Goal: Understand process/instructions: Learn how to perform a task or action

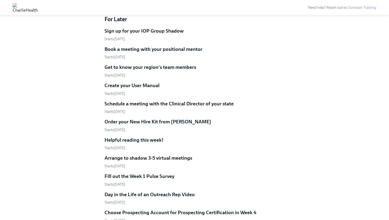
scroll to position [365, 0]
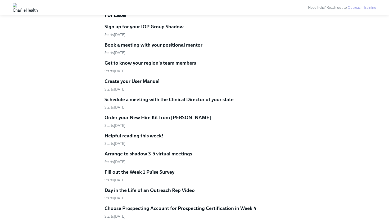
click at [129, 30] on h5 "Sign up for your IOP Group Shadow" at bounding box center [143, 26] width 79 height 7
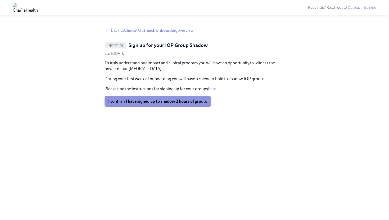
click at [110, 29] on div "Back to Clinical Outreach onboarding overview" at bounding box center [194, 31] width 180 height 6
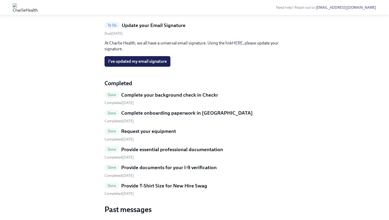
scroll to position [228, 0]
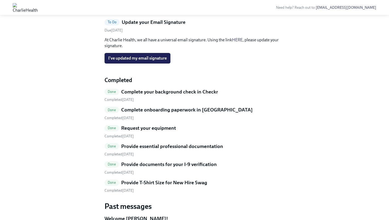
click at [237, 42] on link "HERE" at bounding box center [237, 39] width 11 height 5
click at [116, 61] on span "I've updated my email signature" at bounding box center [137, 58] width 58 height 5
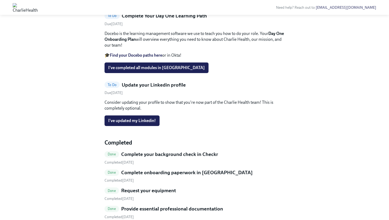
scroll to position [114, 0]
